Goal: Navigation & Orientation: Find specific page/section

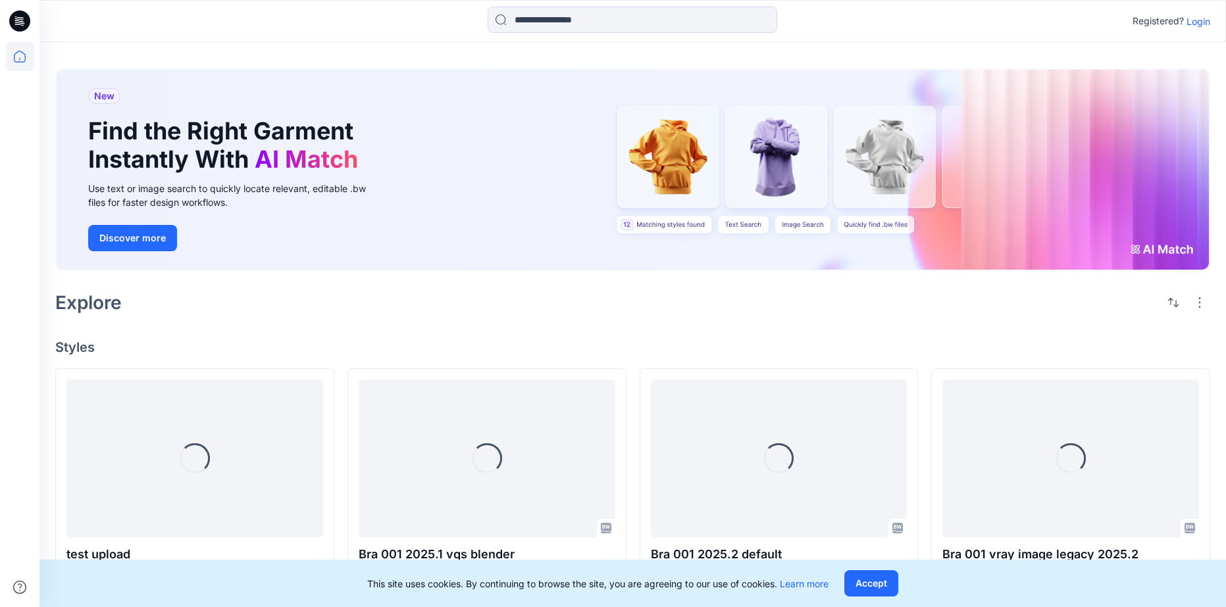
click at [24, 31] on icon at bounding box center [19, 21] width 21 height 42
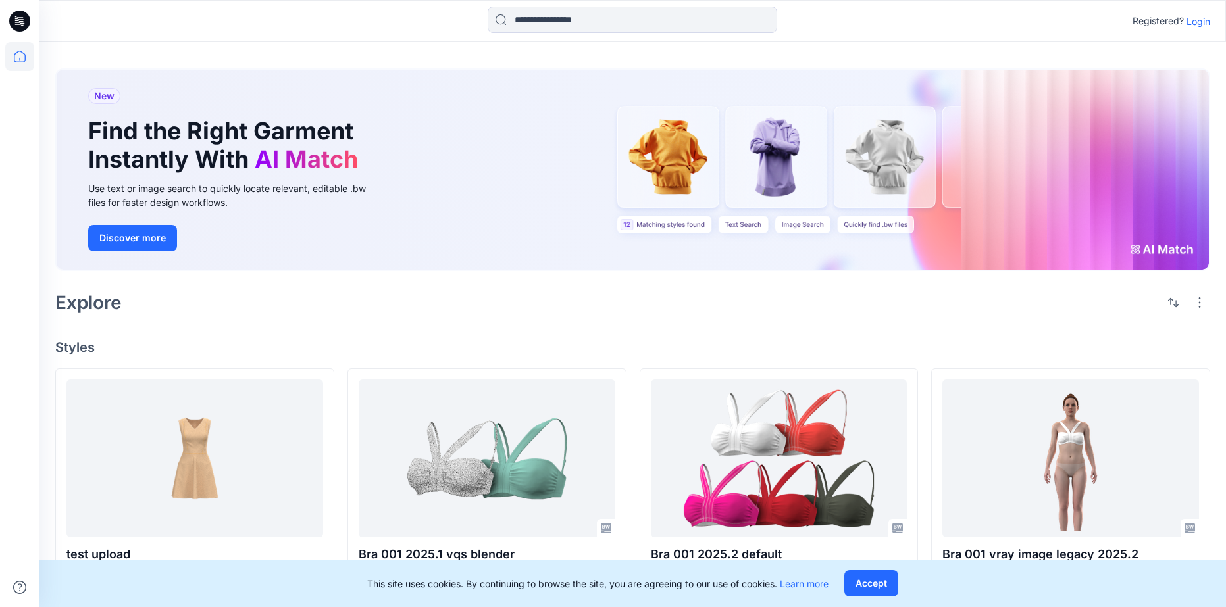
click at [24, 31] on icon at bounding box center [19, 21] width 21 height 42
click at [1204, 28] on p "Login" at bounding box center [1199, 21] width 24 height 14
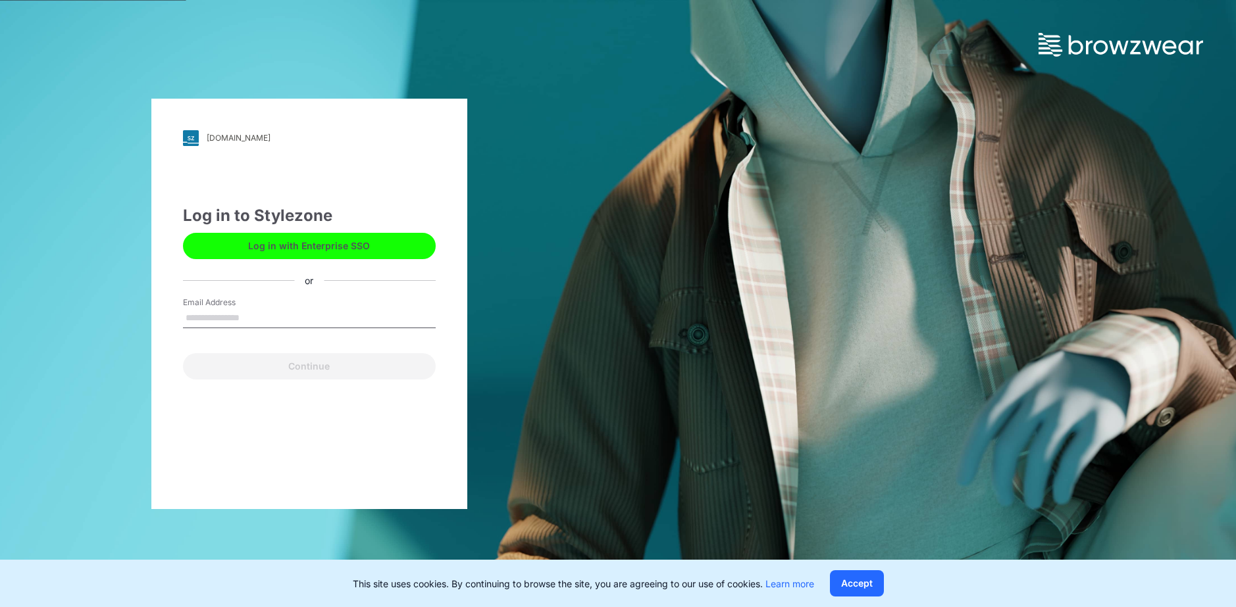
click at [236, 315] on input "Email Address" at bounding box center [309, 319] width 253 height 20
type input "**********"
drag, startPoint x: 325, startPoint y: 321, endPoint x: 140, endPoint y: 336, distance: 186.3
click at [140, 336] on div "**********" at bounding box center [309, 303] width 618 height 607
type input "**********"
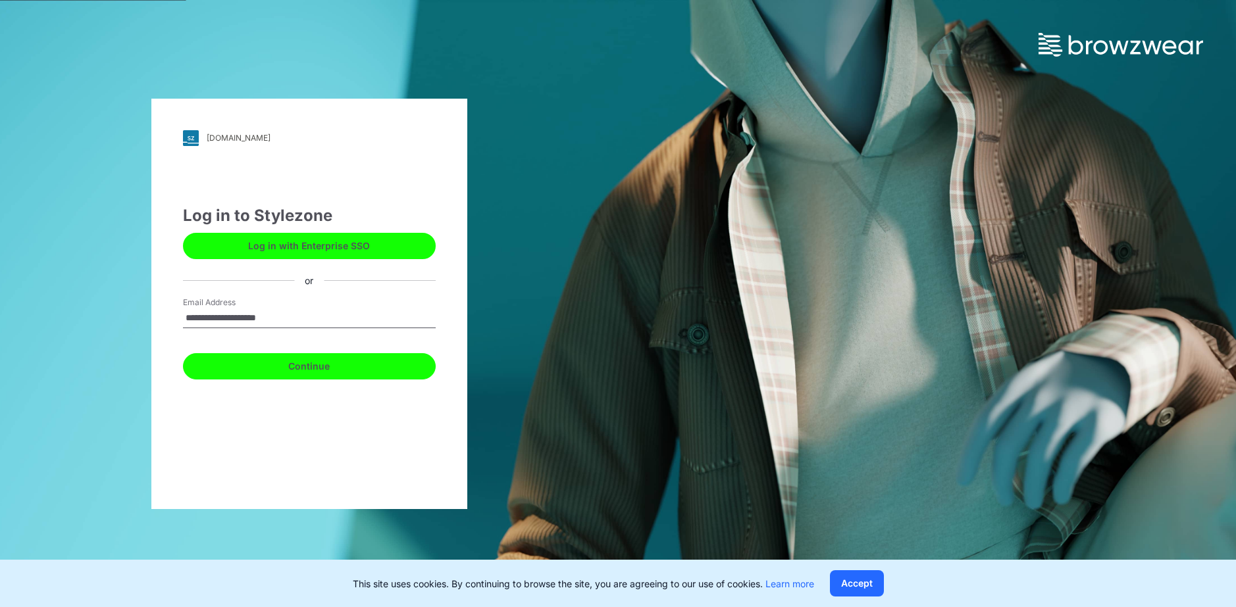
click at [334, 359] on button "Continue" at bounding box center [309, 366] width 253 height 26
click at [315, 360] on button "Continue" at bounding box center [309, 366] width 253 height 26
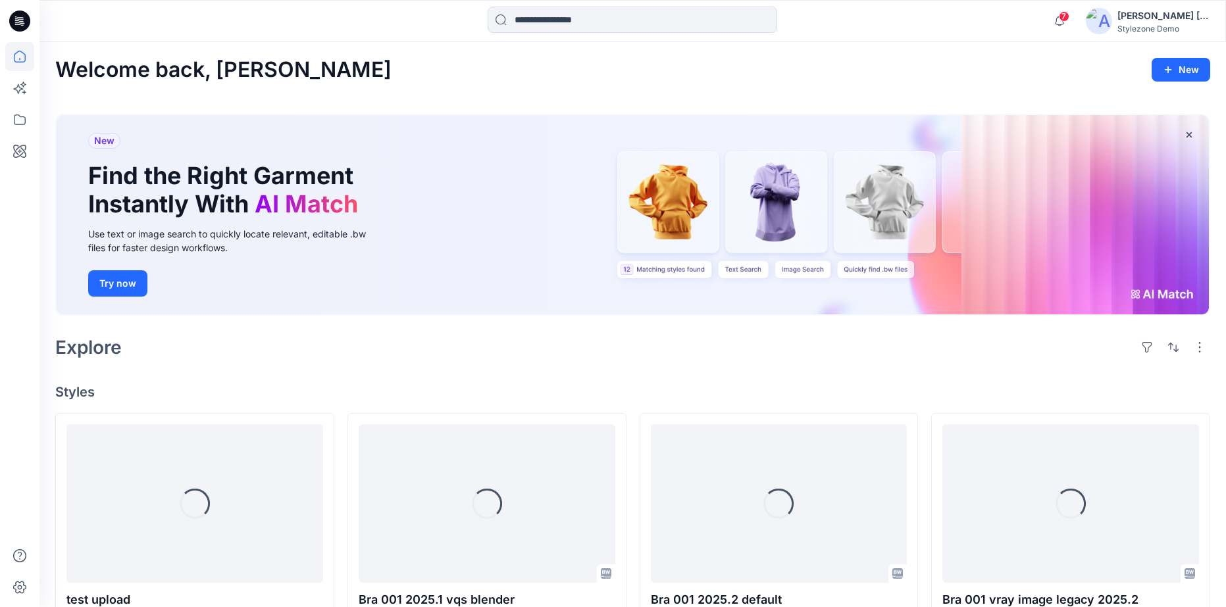
click at [28, 20] on icon at bounding box center [19, 21] width 21 height 21
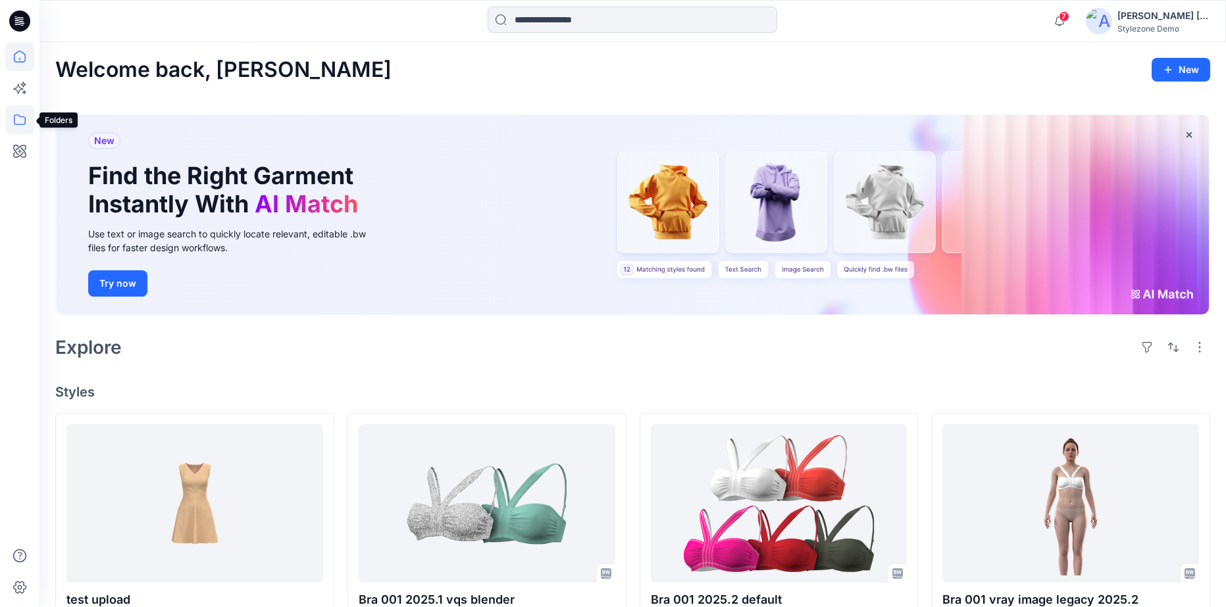
click at [22, 124] on icon at bounding box center [20, 120] width 12 height 11
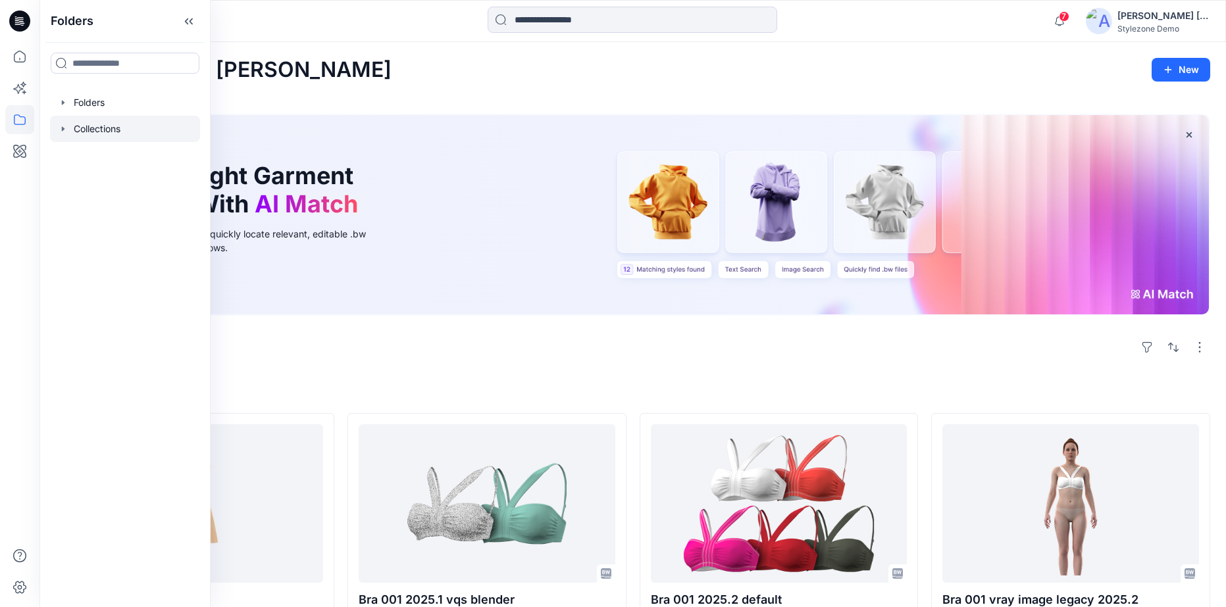
click at [73, 124] on div at bounding box center [125, 129] width 150 height 26
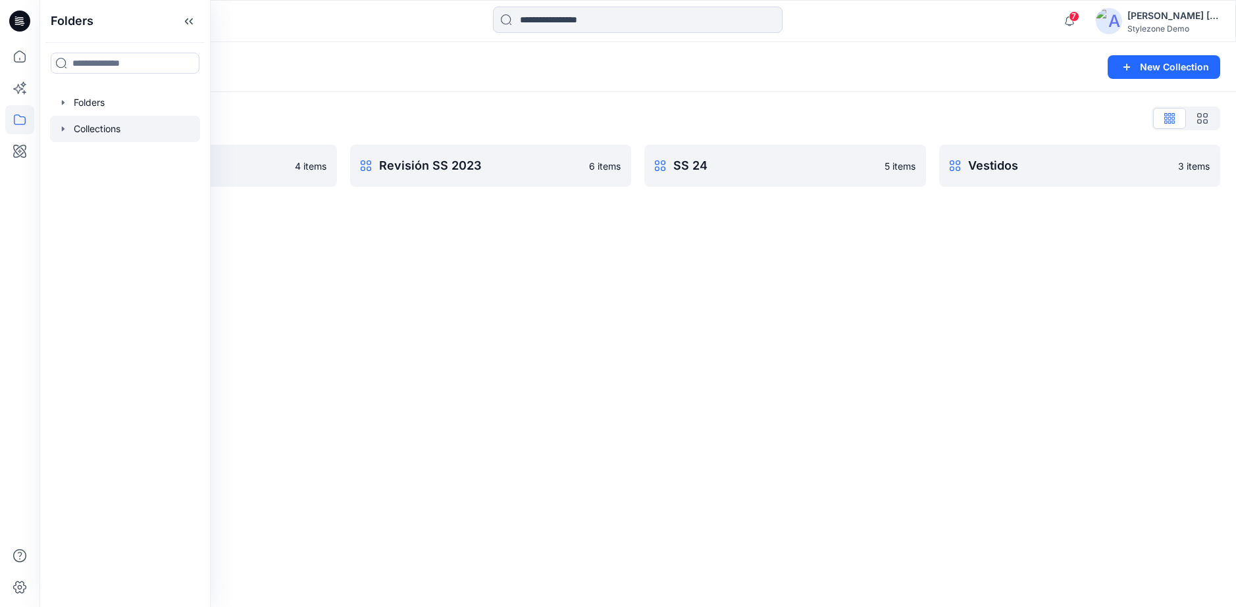
click at [390, 116] on div "Collections List" at bounding box center [637, 118] width 1165 height 21
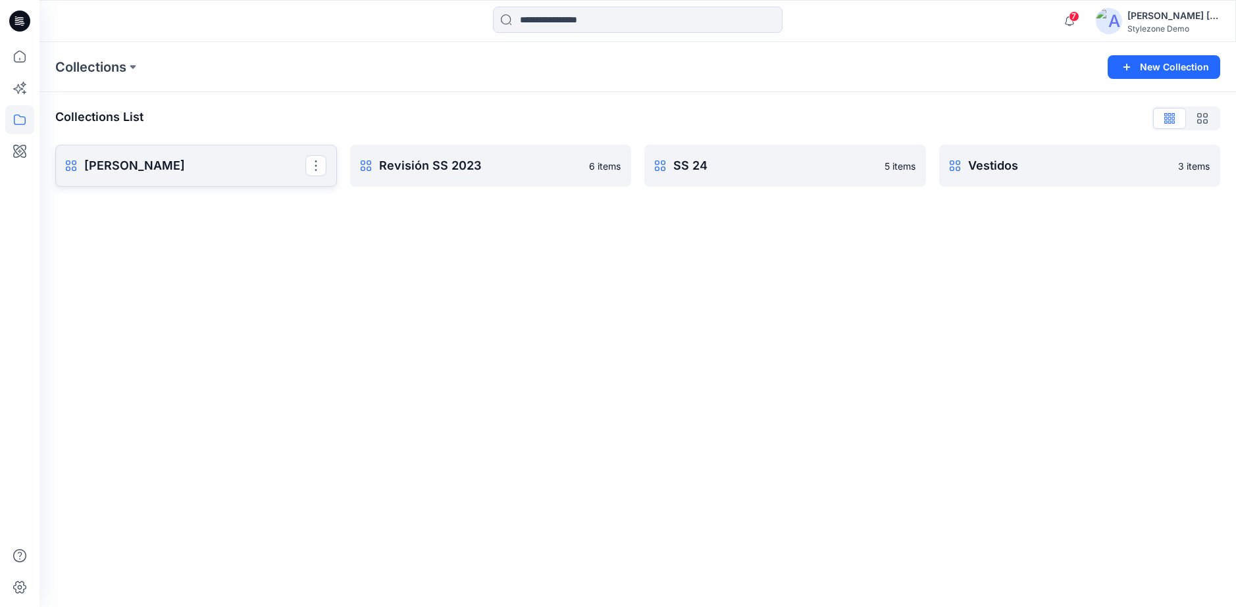
click at [199, 168] on p "[PERSON_NAME]" at bounding box center [194, 166] width 221 height 18
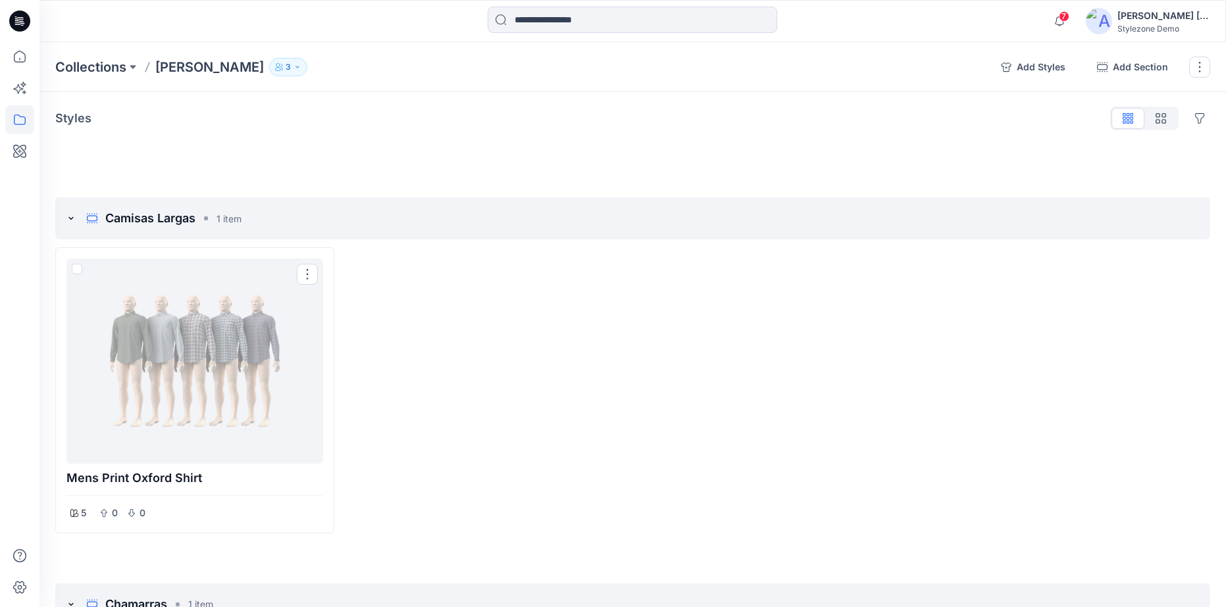
click at [168, 283] on div at bounding box center [195, 361] width 246 height 195
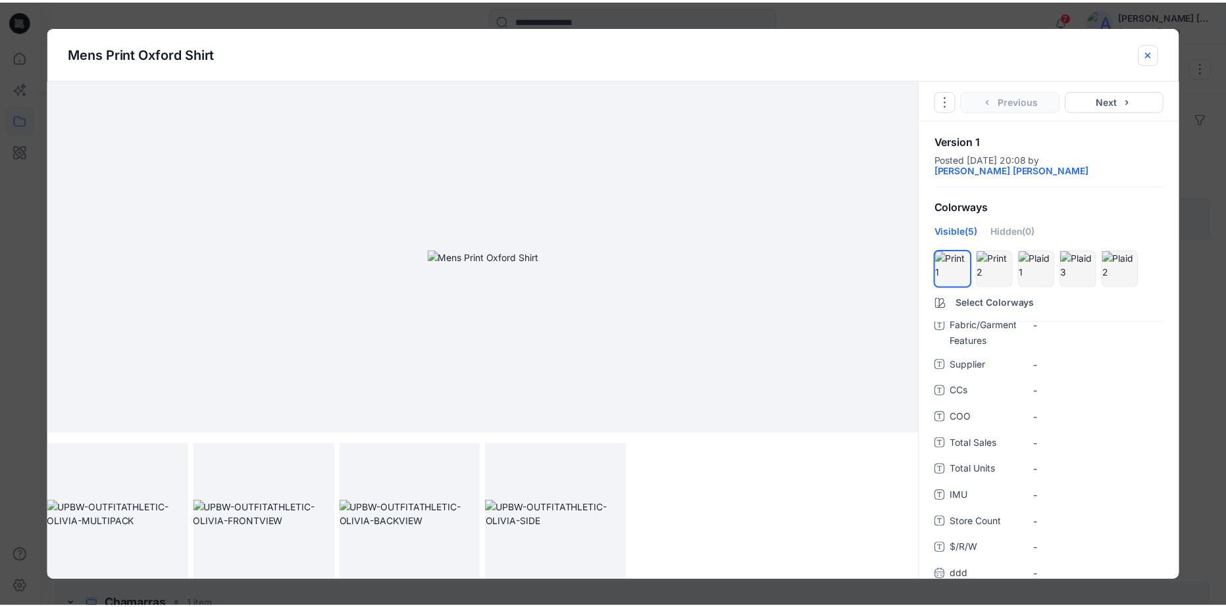
scroll to position [395, 0]
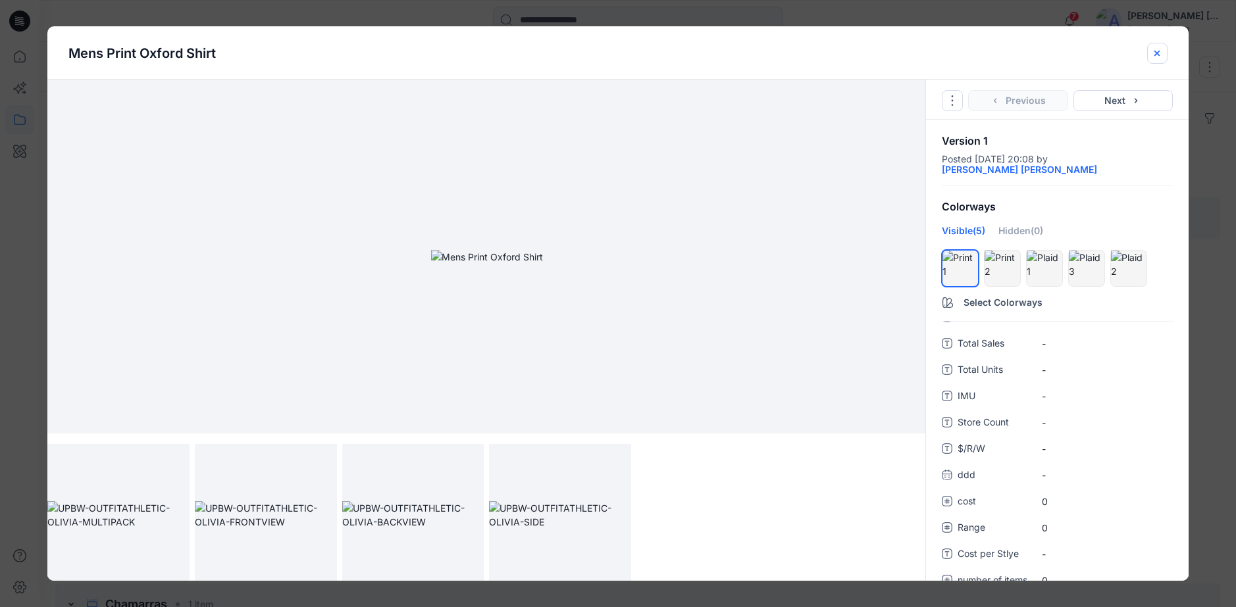
click at [1166, 45] on h5 "Mens Print Oxford Shirt" at bounding box center [617, 52] width 1141 height 53
drag, startPoint x: 1152, startPoint y: 56, endPoint x: 1127, endPoint y: 76, distance: 32.8
click at [1152, 57] on icon "close-btn" at bounding box center [1157, 53] width 11 height 11
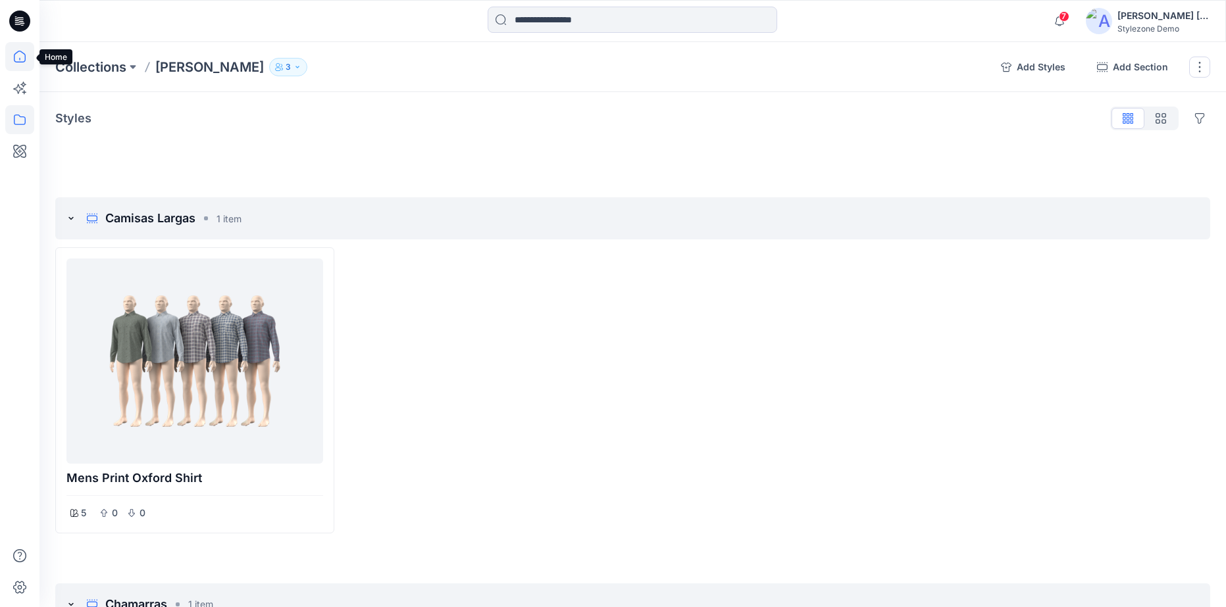
click at [16, 57] on icon at bounding box center [19, 56] width 29 height 29
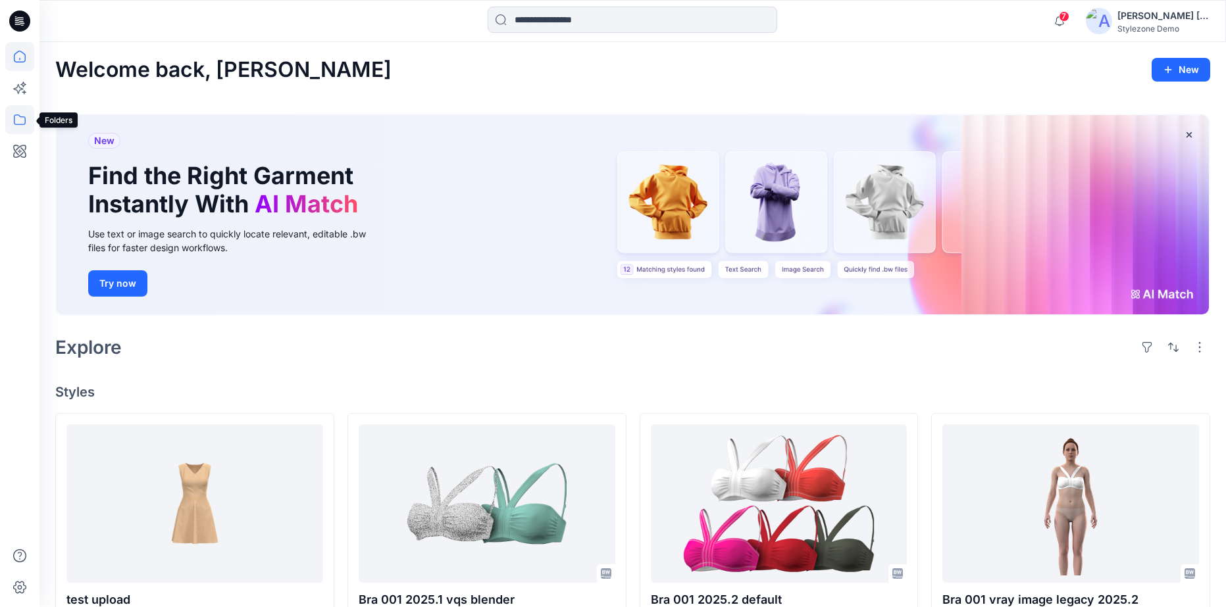
click at [14, 119] on icon at bounding box center [19, 119] width 29 height 29
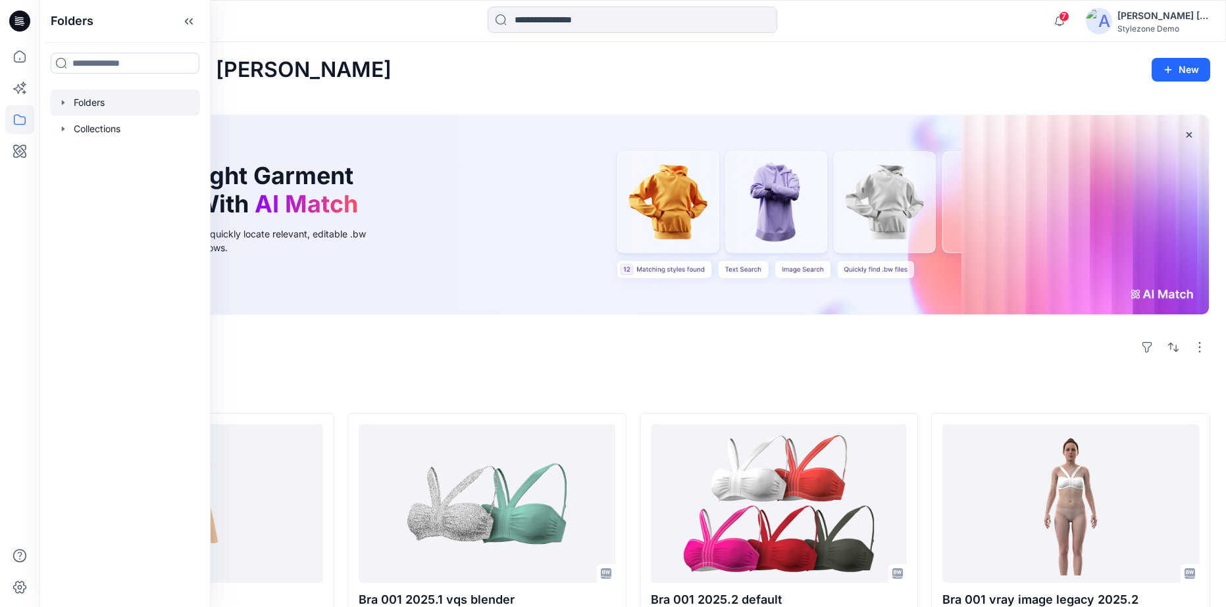
click at [70, 107] on div at bounding box center [125, 103] width 150 height 26
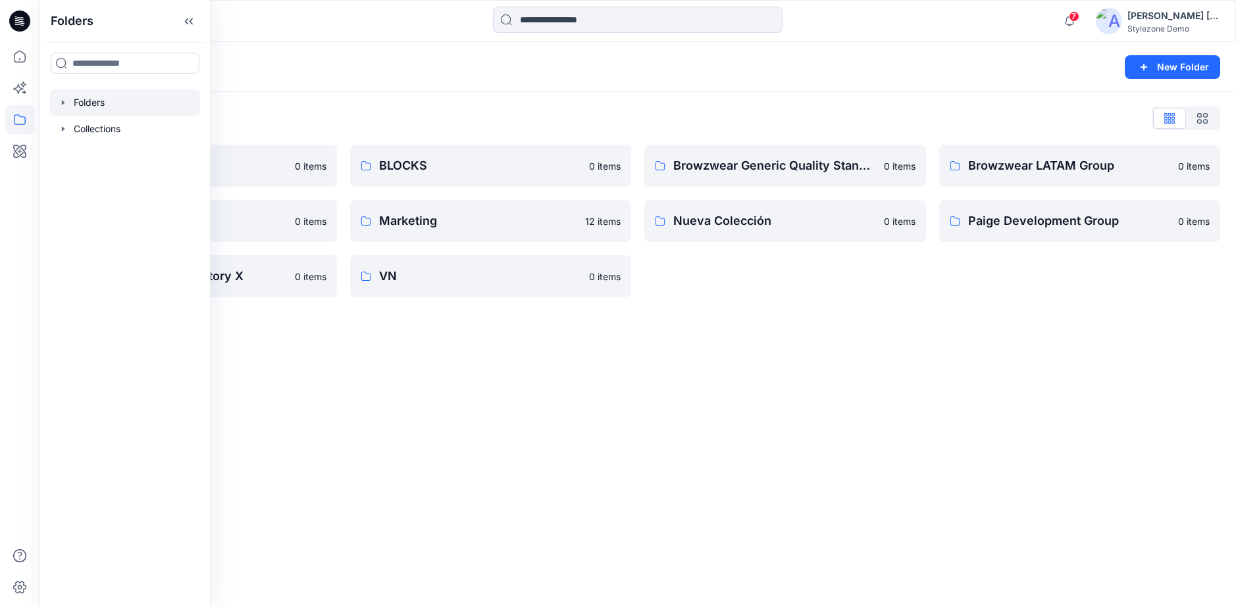
click at [355, 313] on div "Folders New Folder Folders List All Direct Importers 0 items Grupo1 0 items [PE…" at bounding box center [637, 324] width 1196 height 565
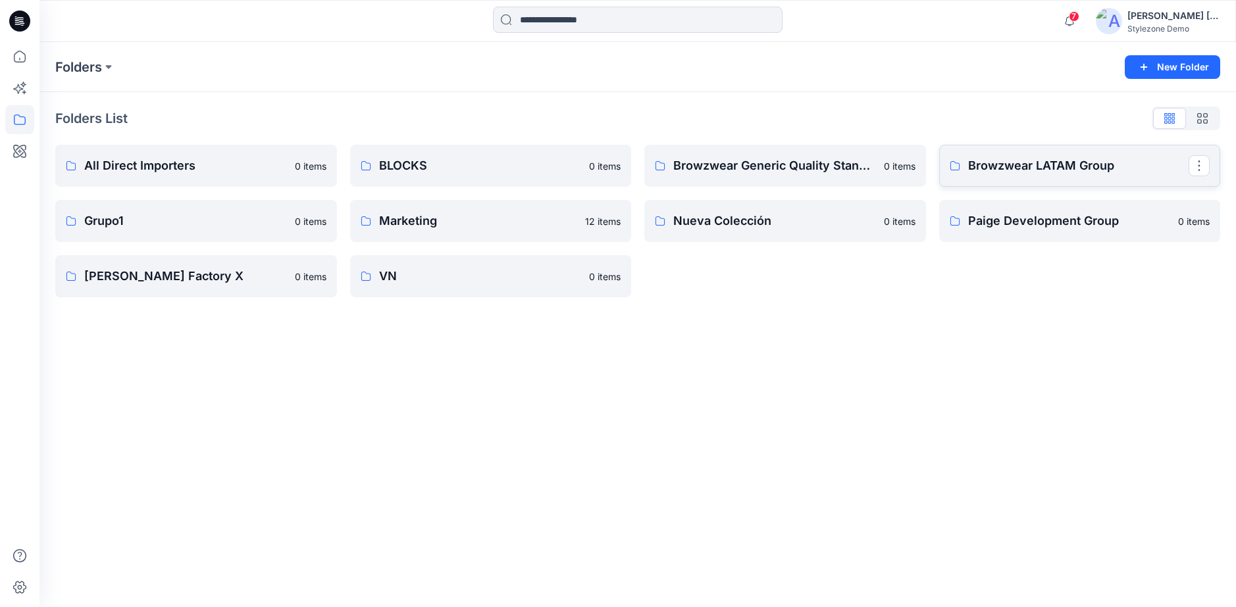
click at [1015, 153] on link "Browzwear LATAM Group" at bounding box center [1080, 166] width 282 height 42
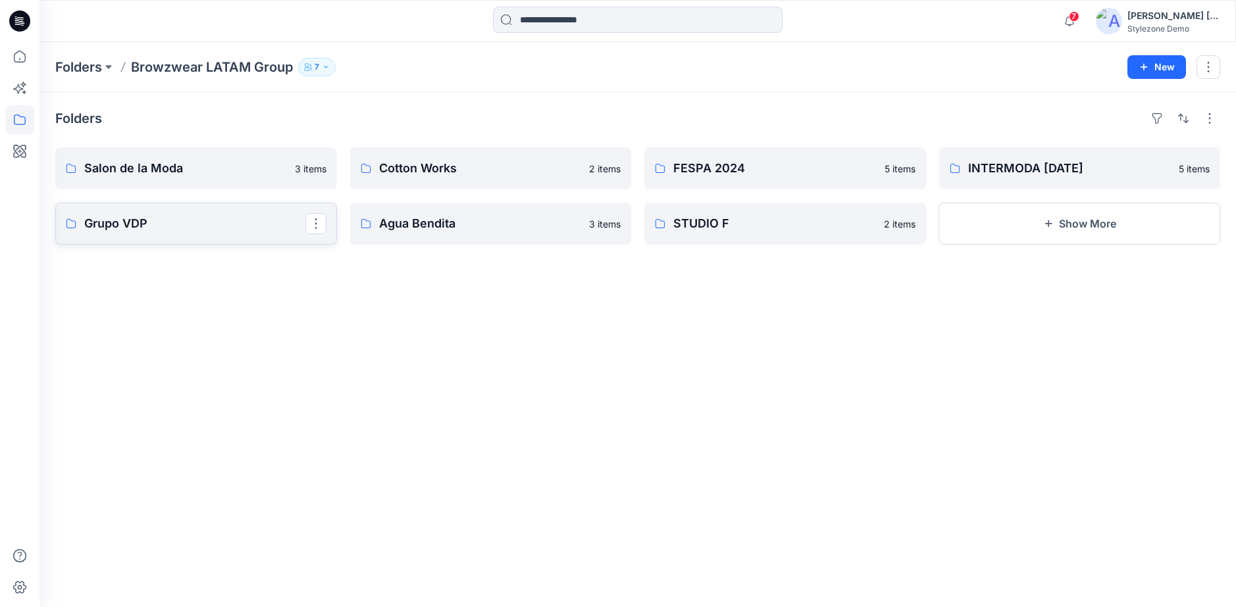
click at [181, 232] on p "Grupo VDP" at bounding box center [194, 224] width 221 height 18
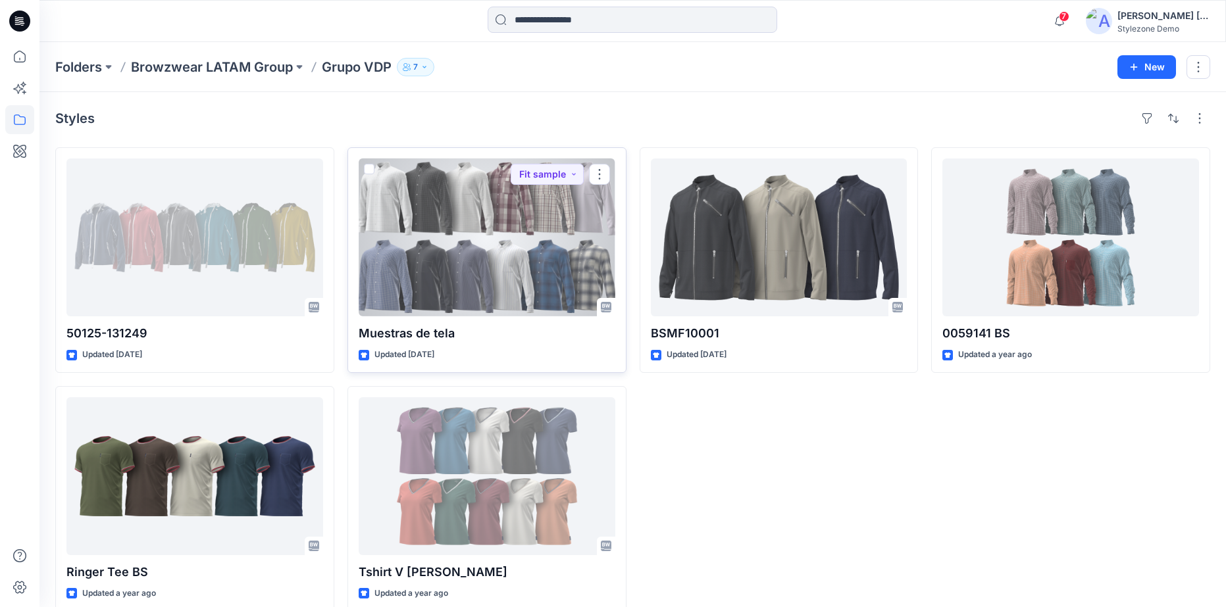
click at [463, 272] on div at bounding box center [487, 238] width 257 height 158
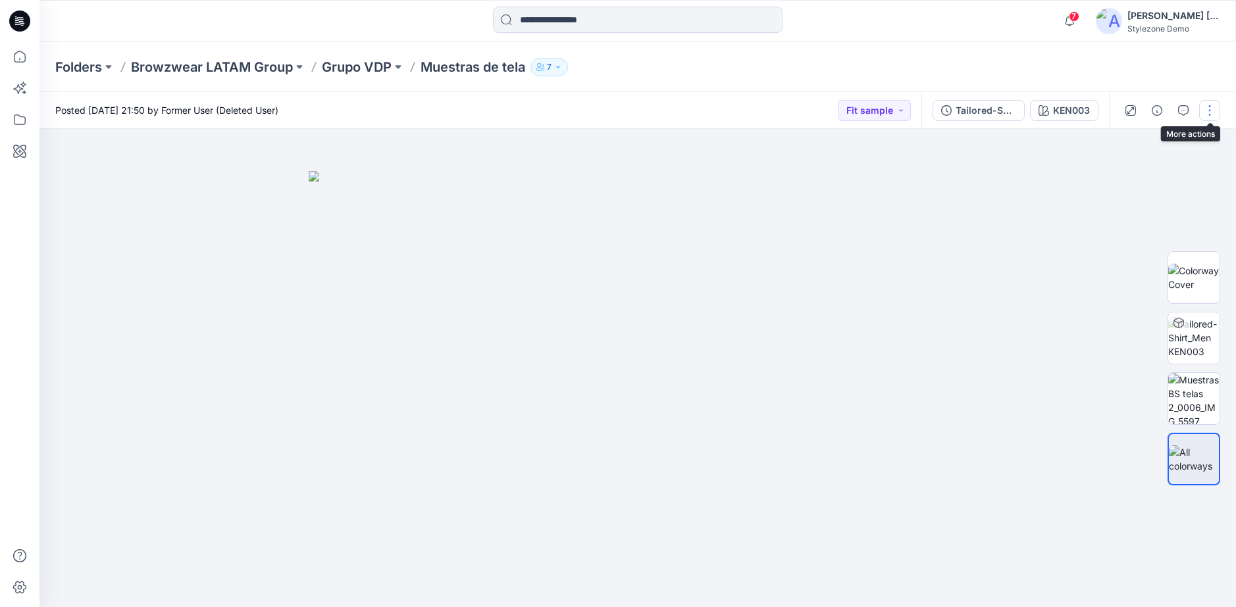
click at [1207, 109] on button "button" at bounding box center [1209, 110] width 21 height 21
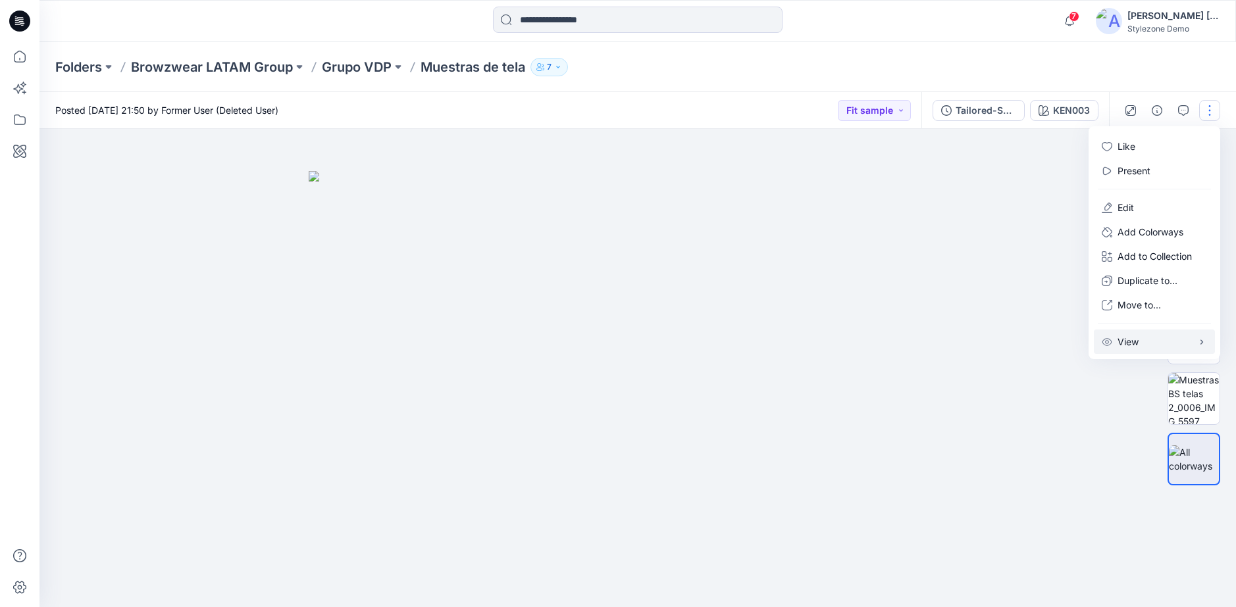
click at [1124, 339] on p "View" at bounding box center [1127, 342] width 21 height 14
click at [720, 70] on div "Folders Browzwear LATAM Group Grupo VDP Muestras de tela 7" at bounding box center [586, 67] width 1062 height 18
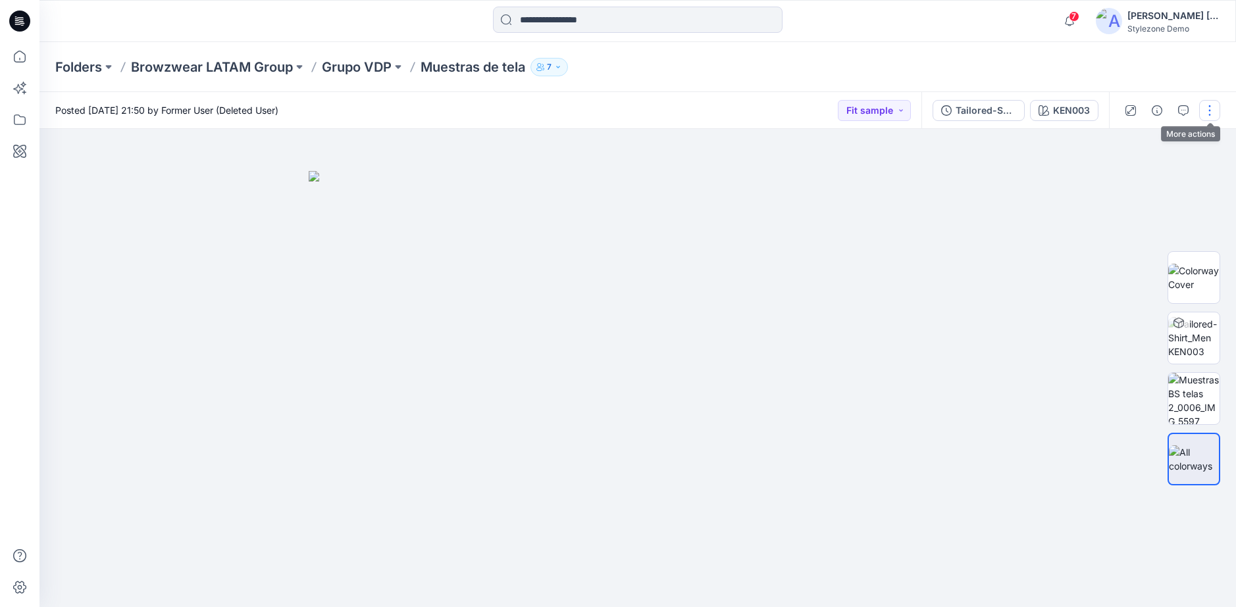
click at [1214, 115] on button "button" at bounding box center [1209, 110] width 21 height 21
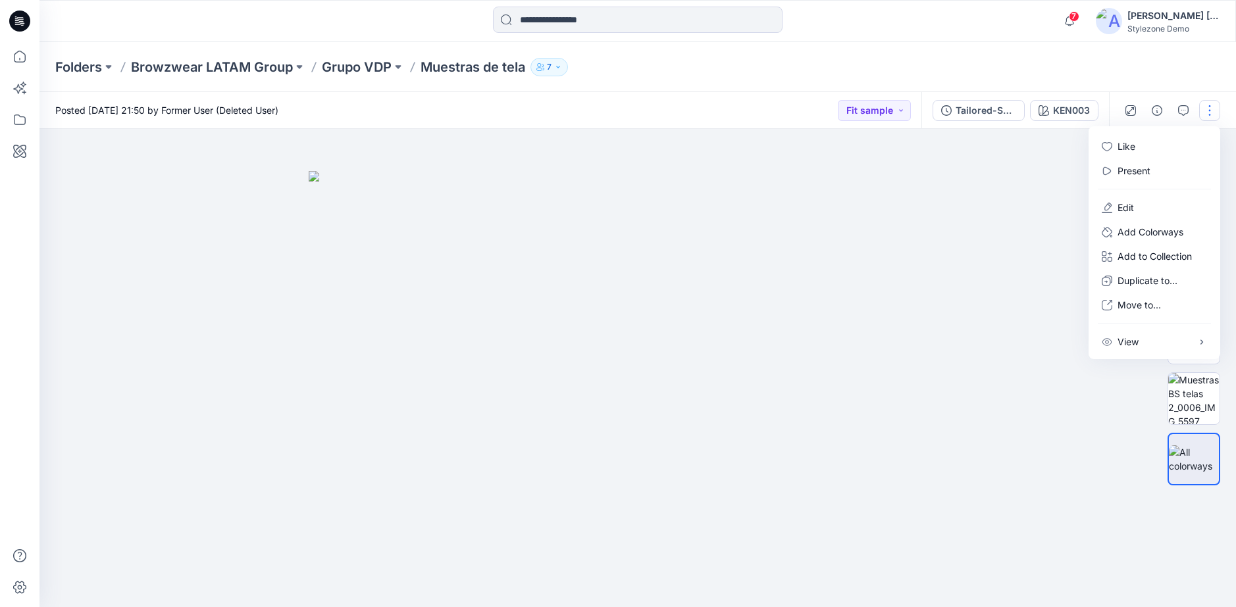
click at [801, 78] on div "Folders Browzwear LATAM Group Grupo VDP Muestras de tela 7" at bounding box center [637, 67] width 1196 height 50
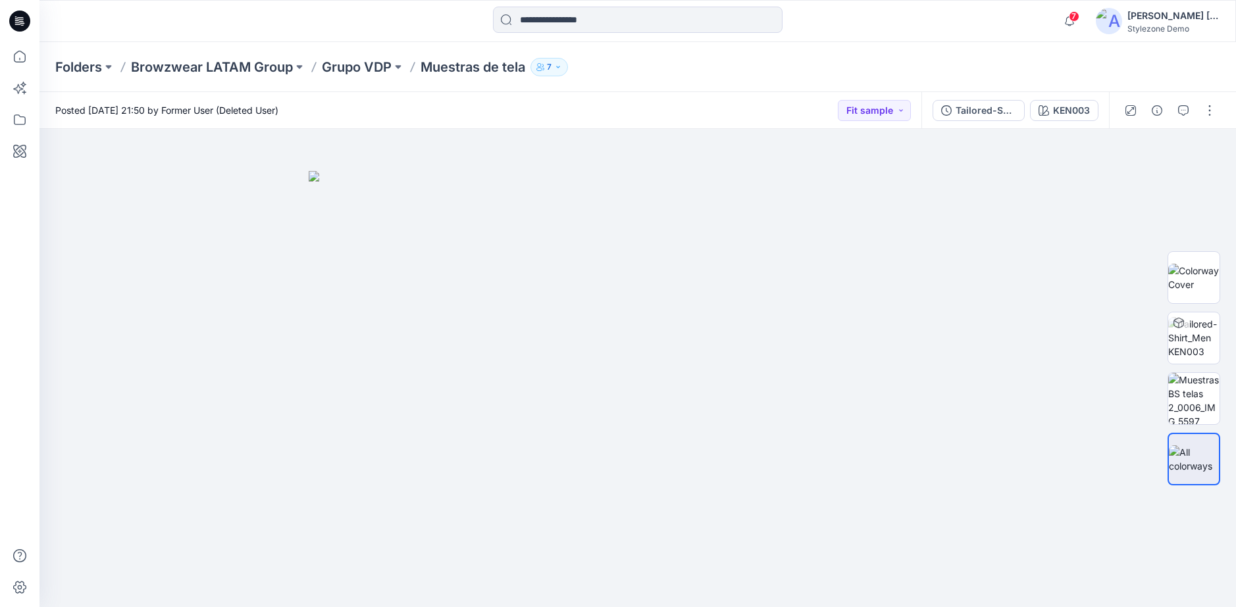
click at [1142, 13] on div "[PERSON_NAME] [PERSON_NAME]" at bounding box center [1173, 16] width 92 height 16
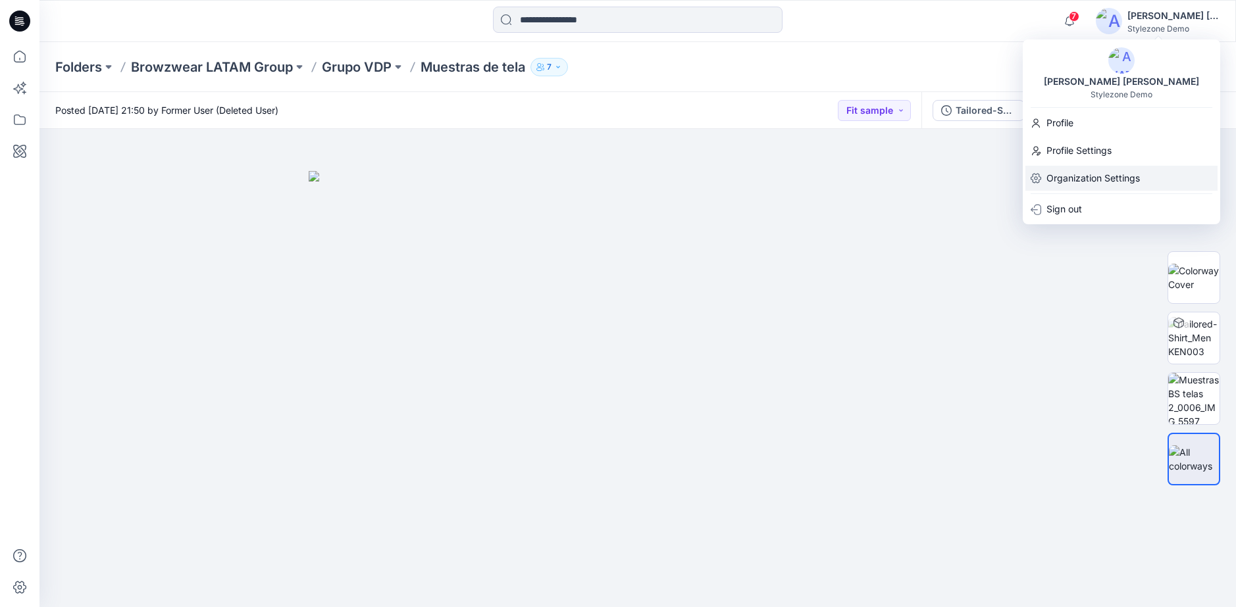
click at [1075, 173] on p "Organization Settings" at bounding box center [1092, 178] width 93 height 25
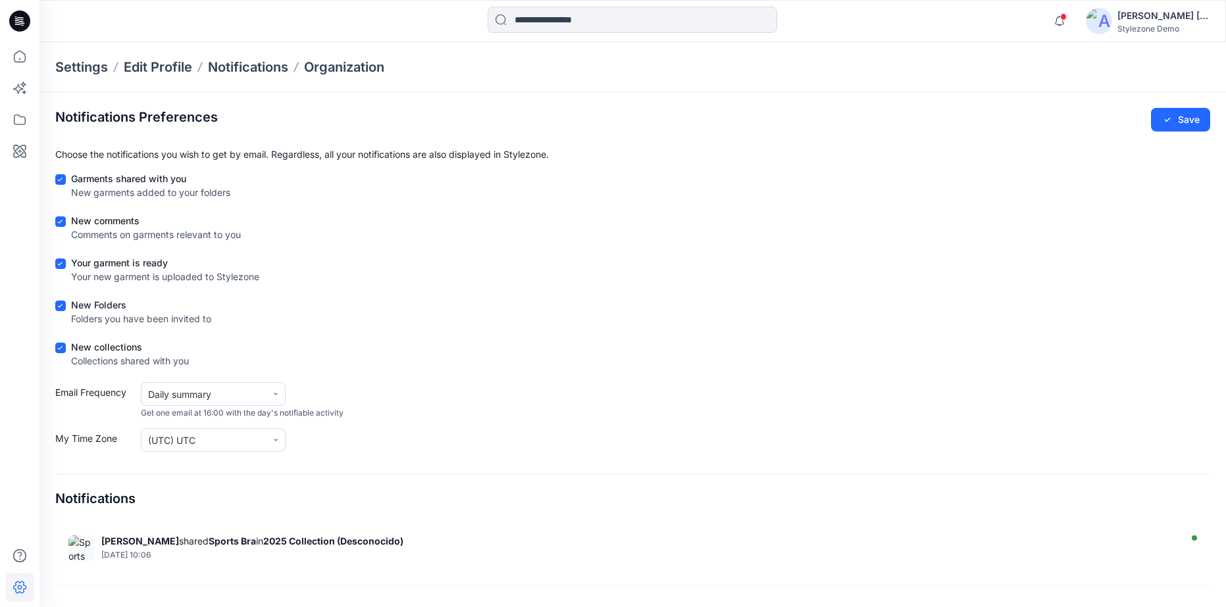
click at [1140, 26] on div "Stylezone Demo" at bounding box center [1163, 29] width 92 height 10
click at [31, 23] on div at bounding box center [20, 21] width 42 height 42
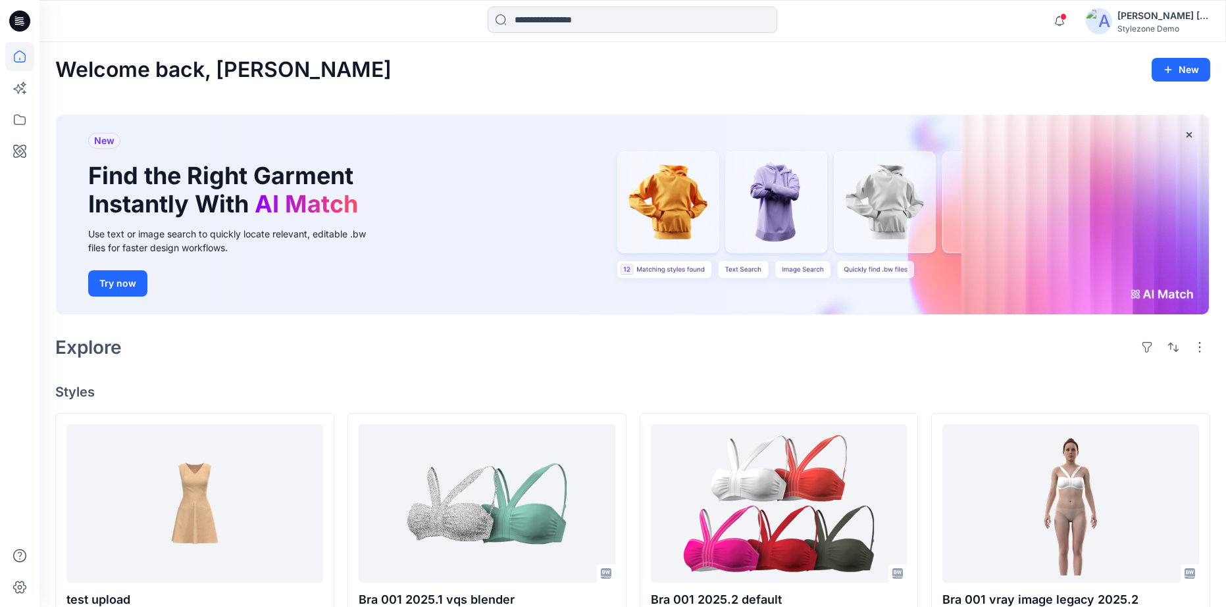
click at [1137, 14] on div "[PERSON_NAME] [PERSON_NAME]" at bounding box center [1163, 16] width 92 height 16
